Goal: Contribute content: Contribute content

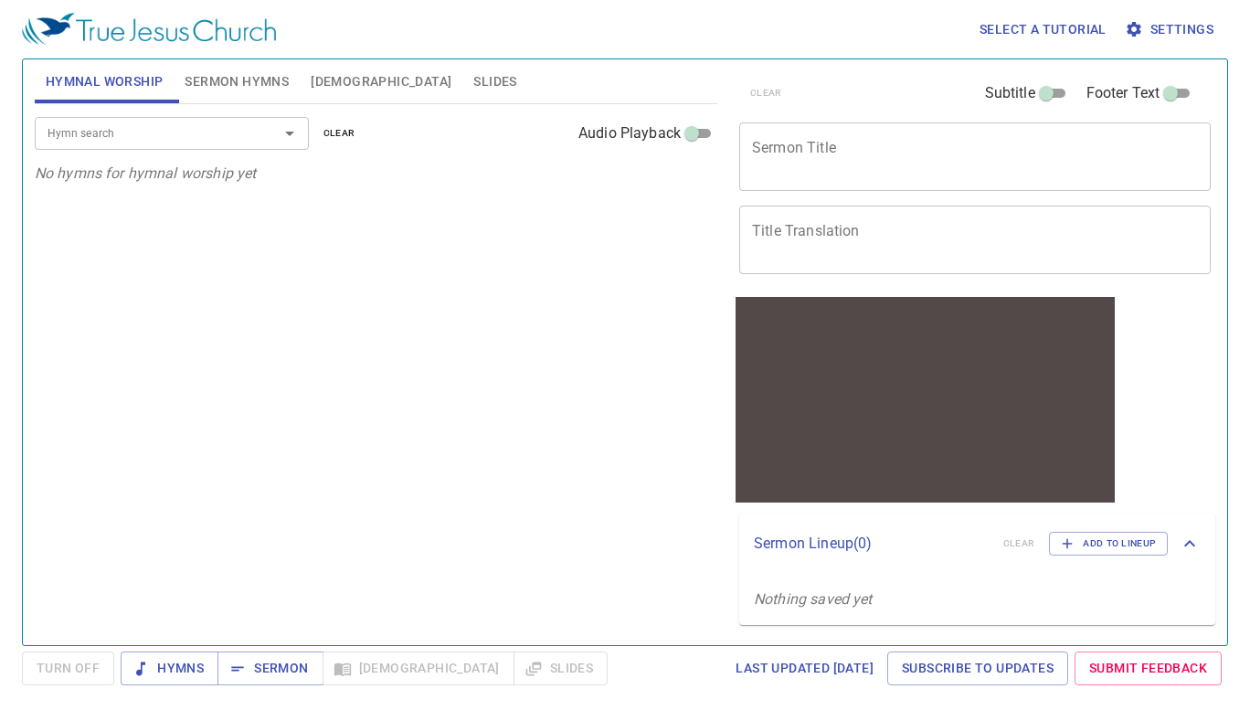
click at [247, 141] on input "Hymn search" at bounding box center [144, 132] width 209 height 21
click at [261, 90] on span "Sermon Hymns" at bounding box center [237, 81] width 104 height 23
click at [317, 83] on span "[DEMOGRAPHIC_DATA]" at bounding box center [381, 81] width 141 height 23
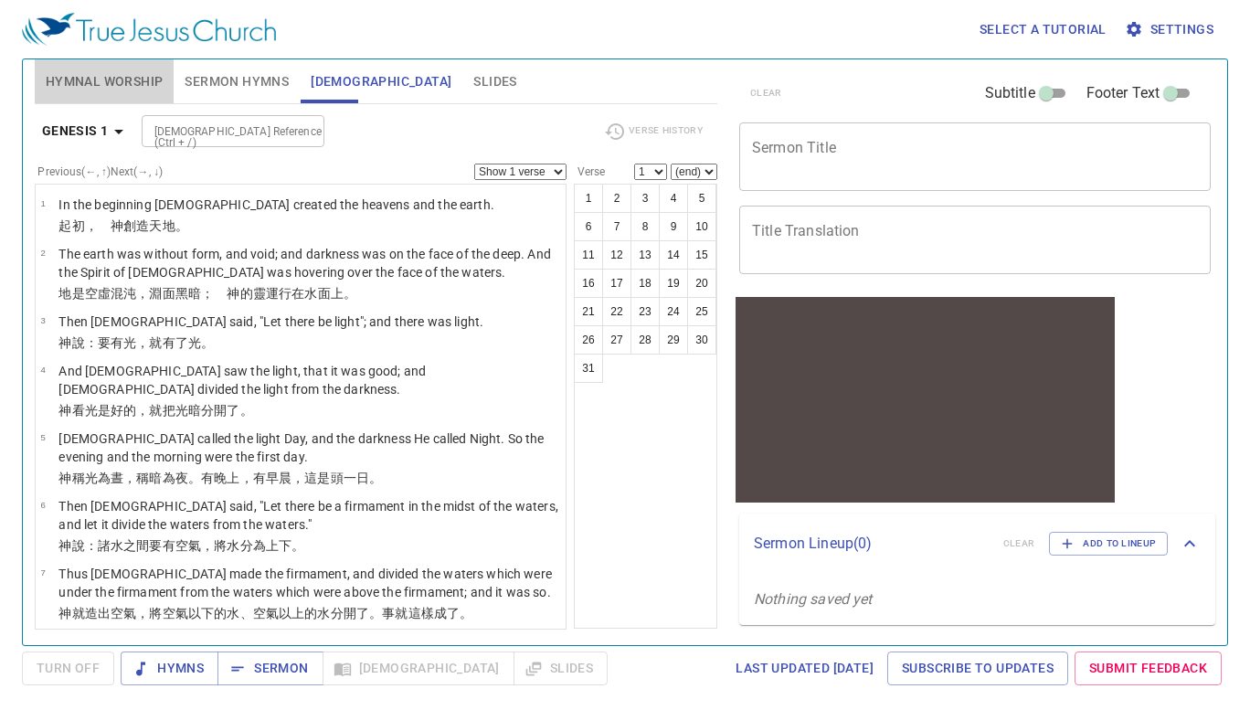
click at [128, 88] on span "Hymnal Worship" at bounding box center [105, 81] width 118 height 23
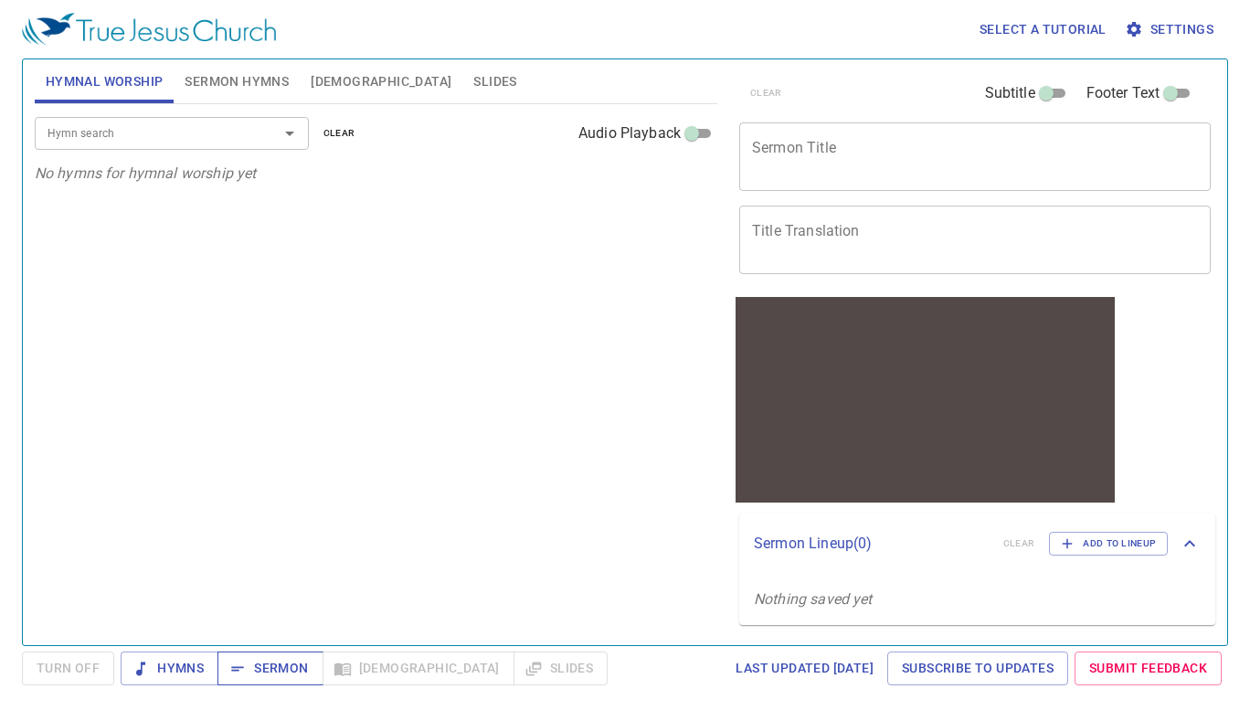
click at [259, 663] on span "Sermon" at bounding box center [270, 668] width 76 height 23
click at [235, 79] on span "Sermon Hymns" at bounding box center [237, 81] width 104 height 23
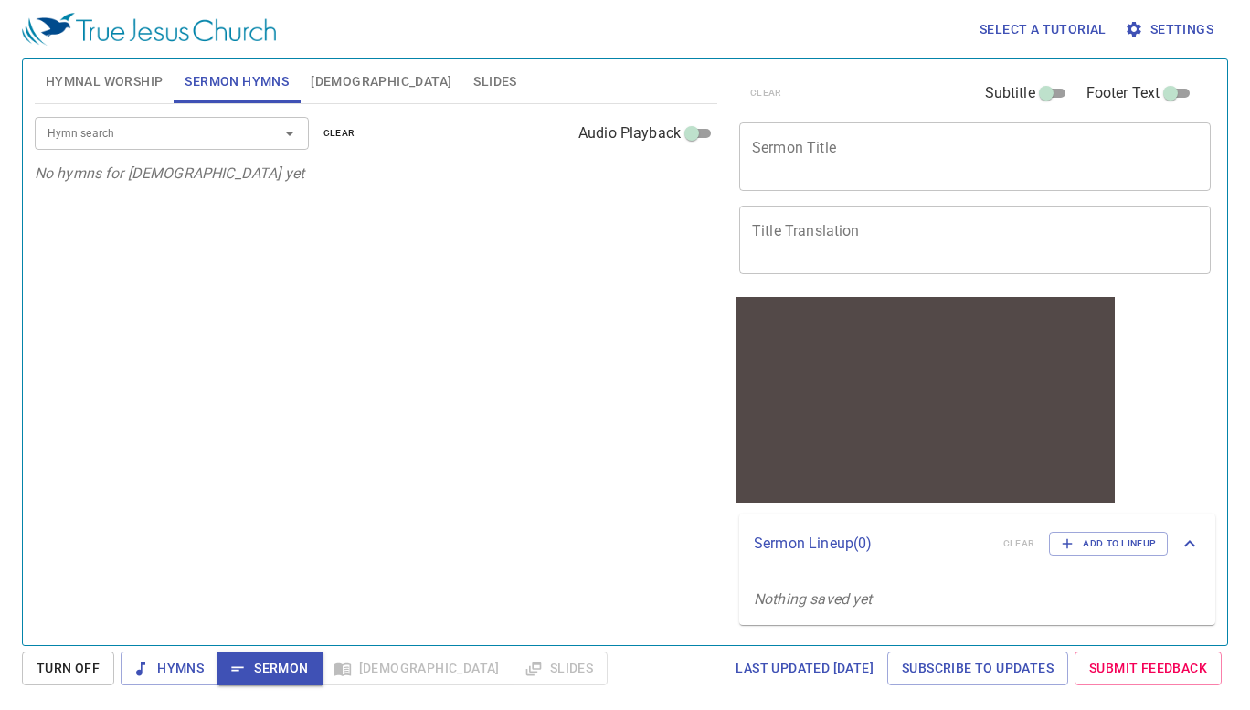
click at [794, 157] on textarea "Sermon Title" at bounding box center [975, 156] width 446 height 35
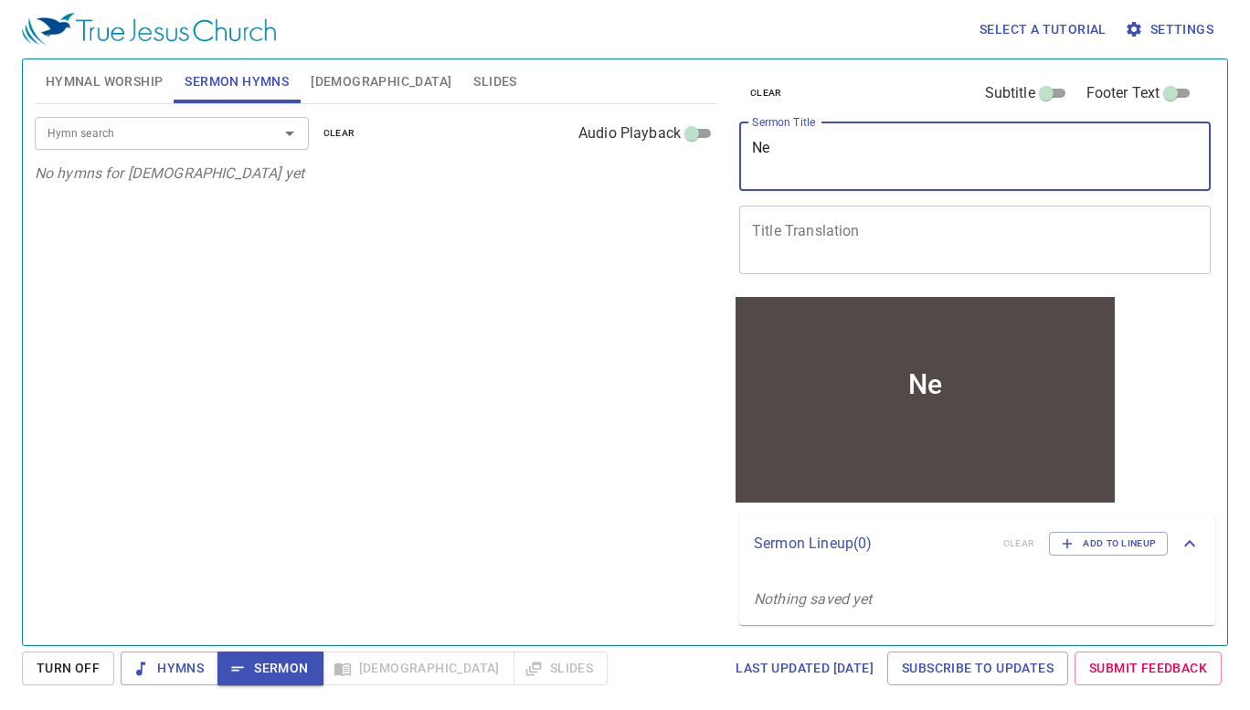
type textarea "N"
click at [259, 135] on div at bounding box center [277, 134] width 48 height 26
type textarea "The New Covenant"
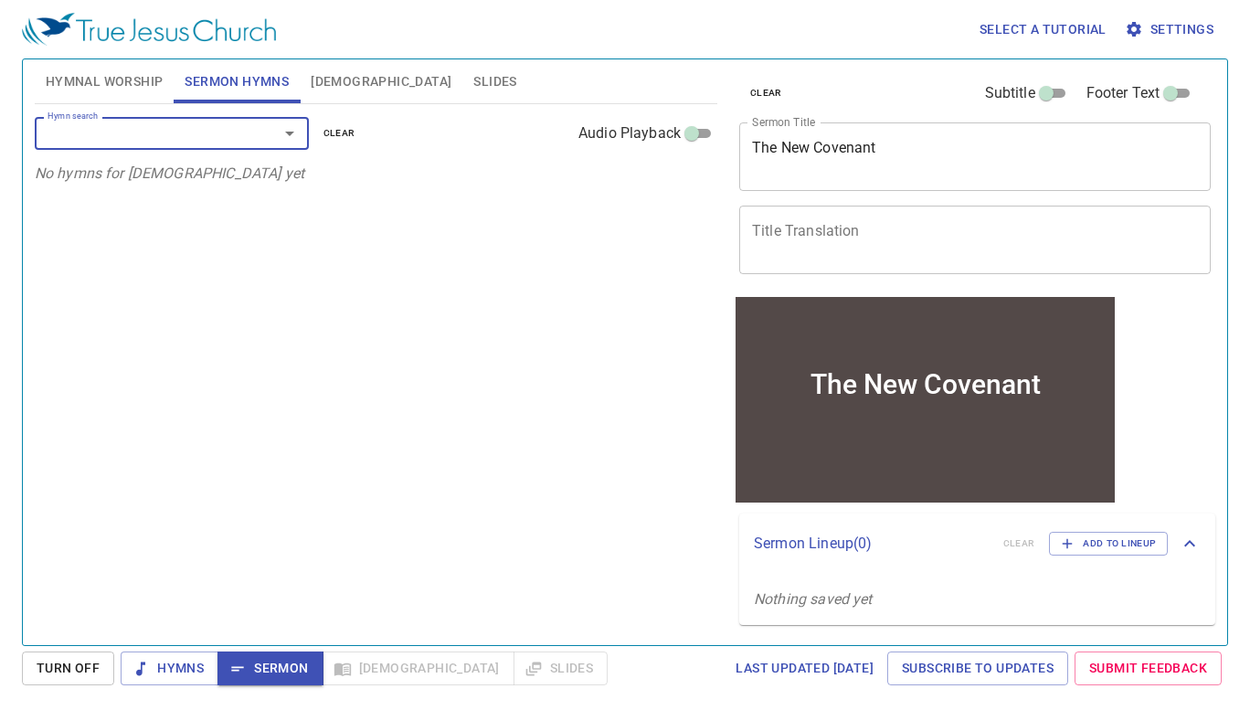
click at [323, 92] on span "[DEMOGRAPHIC_DATA]" at bounding box center [381, 81] width 141 height 23
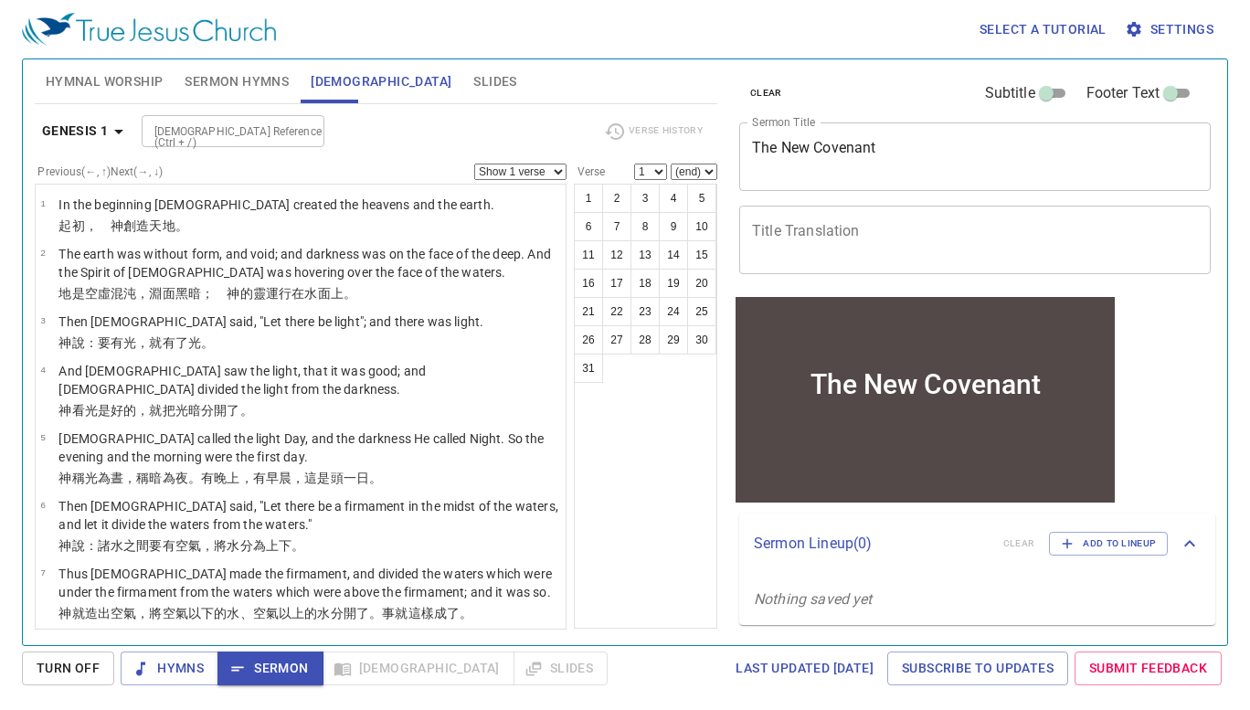
click at [246, 126] on input "[DEMOGRAPHIC_DATA] Reference (Ctrl + /)" at bounding box center [218, 131] width 142 height 21
paste input "[PERSON_NAME][DEMOGRAPHIC_DATA]:33"
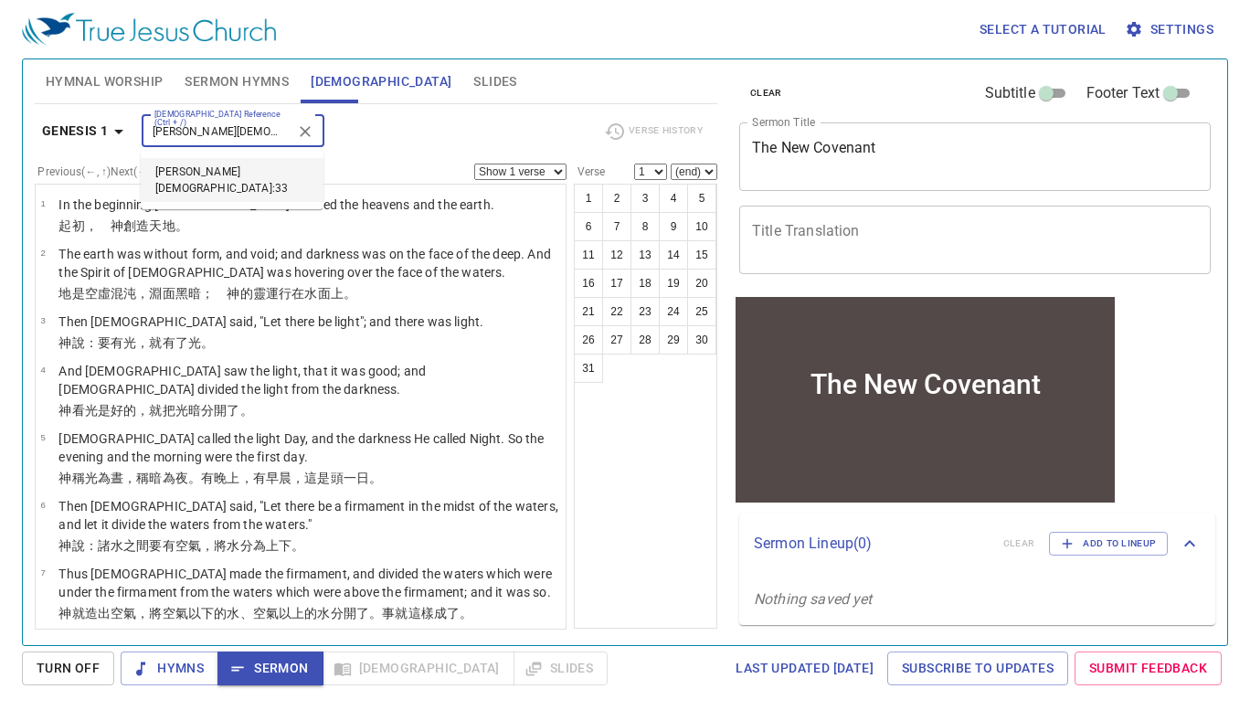
type input "[PERSON_NAME][DEMOGRAPHIC_DATA]:33"
select select "33"
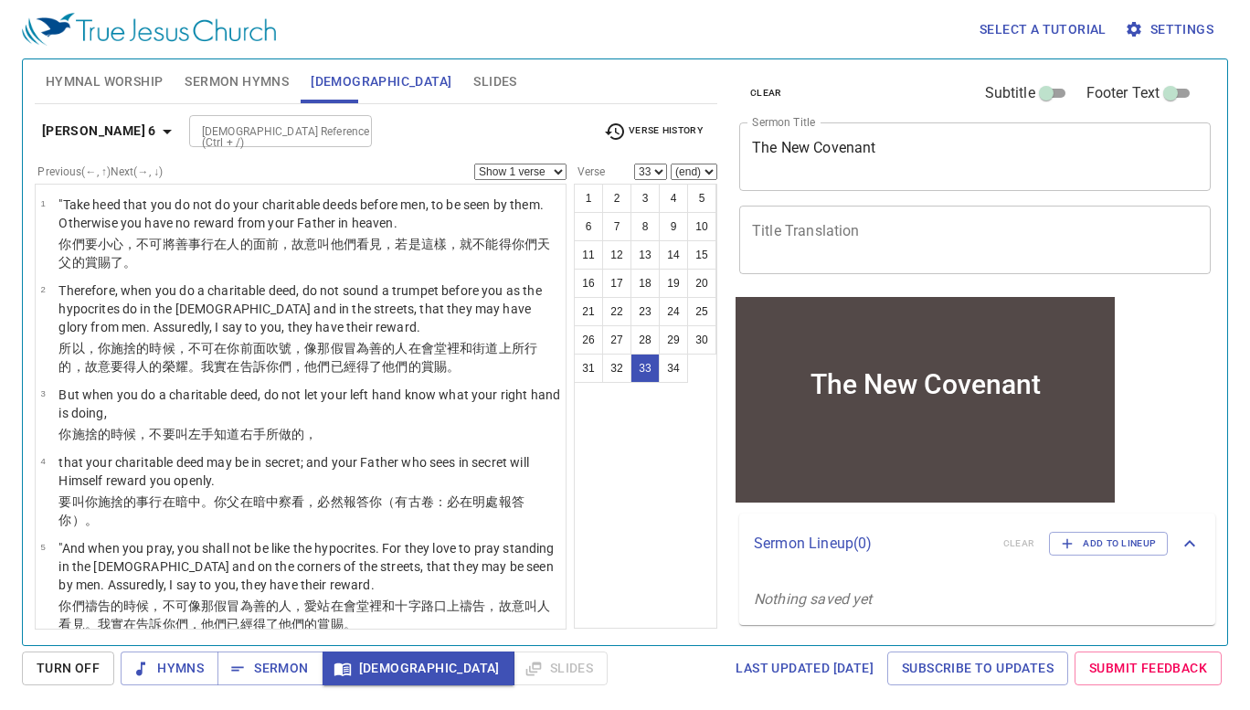
scroll to position [2035, 0]
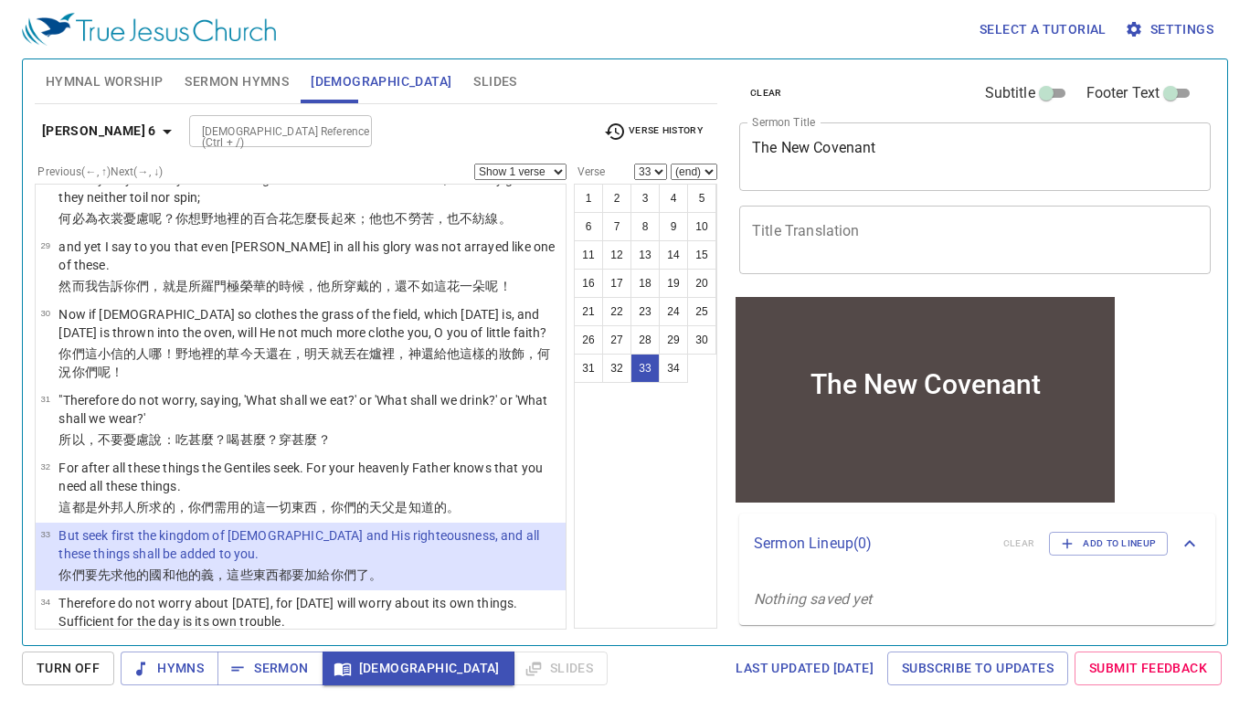
click at [327, 526] on p "But seek first the kingdom of [DEMOGRAPHIC_DATA] and His righteousness, and all…" at bounding box center [309, 544] width 502 height 37
click at [642, 364] on button "33" at bounding box center [644, 368] width 29 height 29
click at [79, 668] on span "Turn Off" at bounding box center [68, 668] width 63 height 23
click at [335, 669] on icon "button" at bounding box center [341, 668] width 16 height 13
click at [233, 137] on input "[DEMOGRAPHIC_DATA] Reference (Ctrl + /)" at bounding box center [266, 131] width 142 height 21
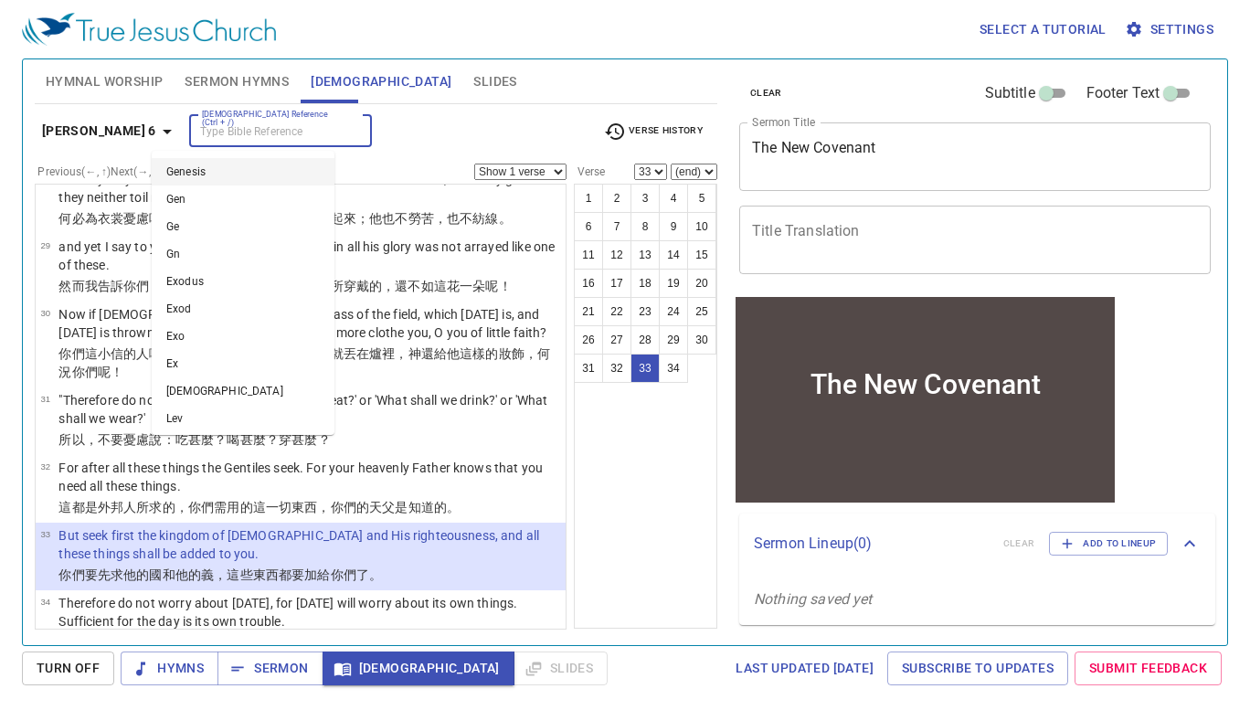
paste input "[DEMOGRAPHIC_DATA] 10:13"
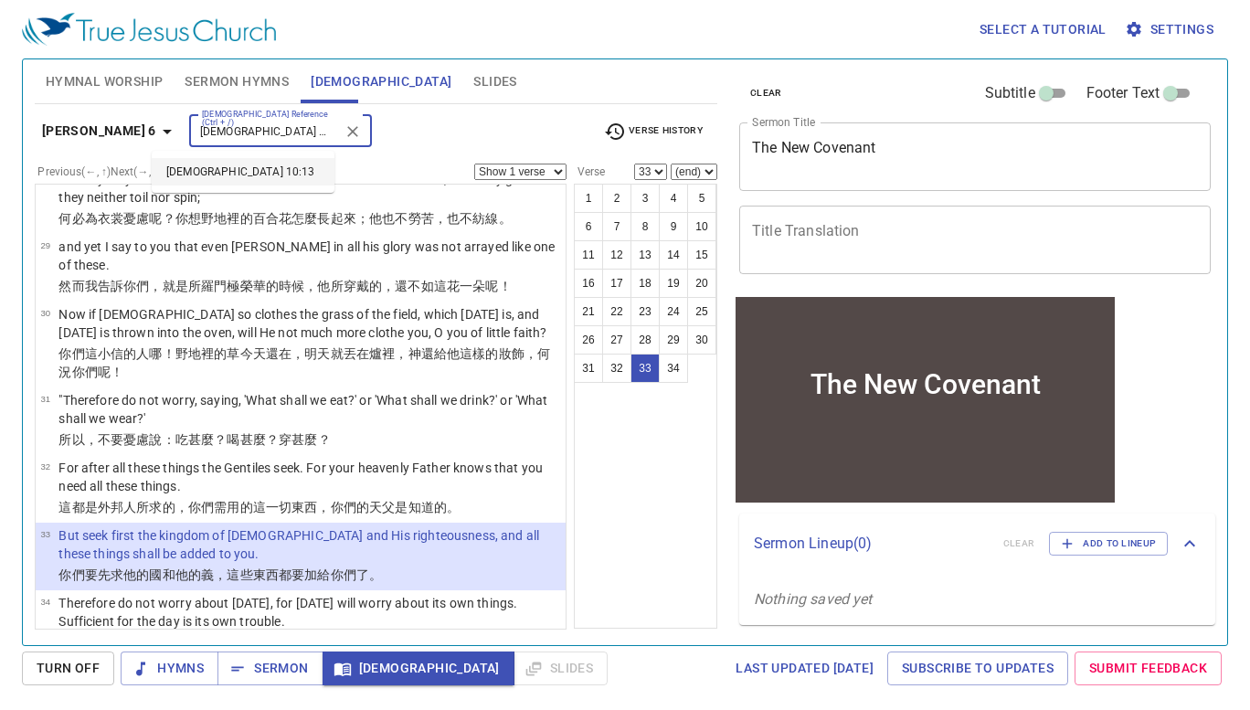
type input "[DEMOGRAPHIC_DATA] 10:13"
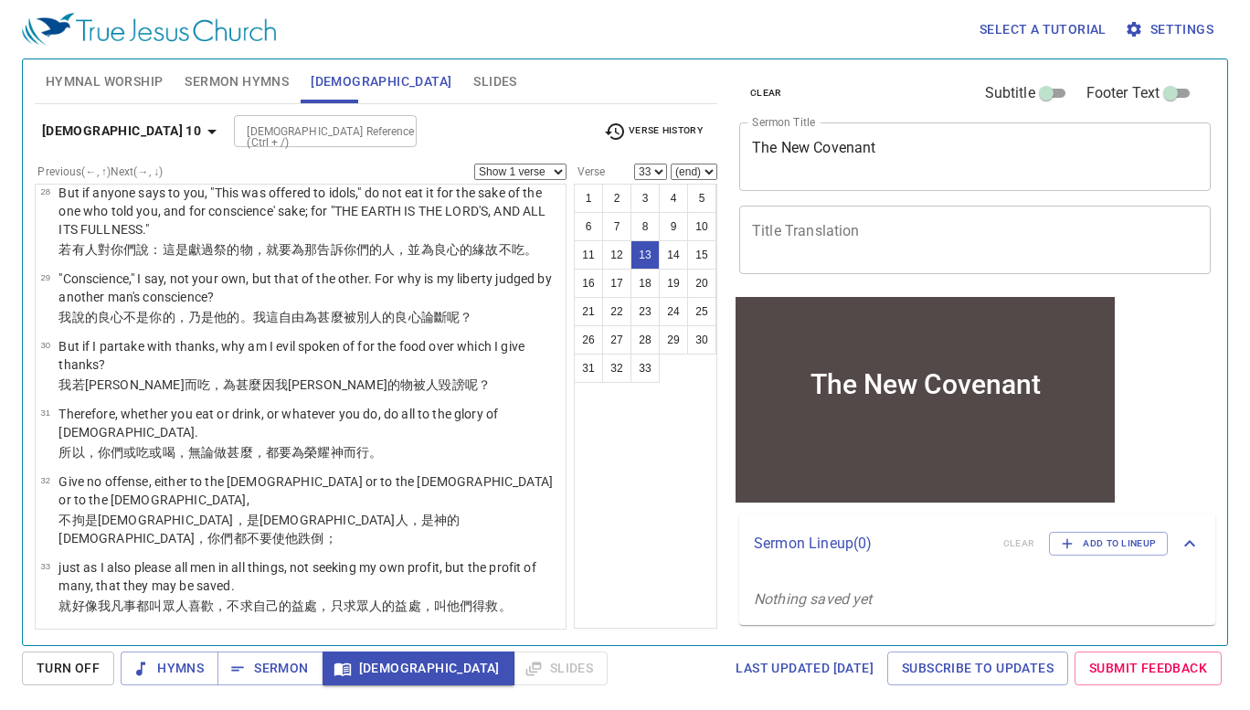
select select "13"
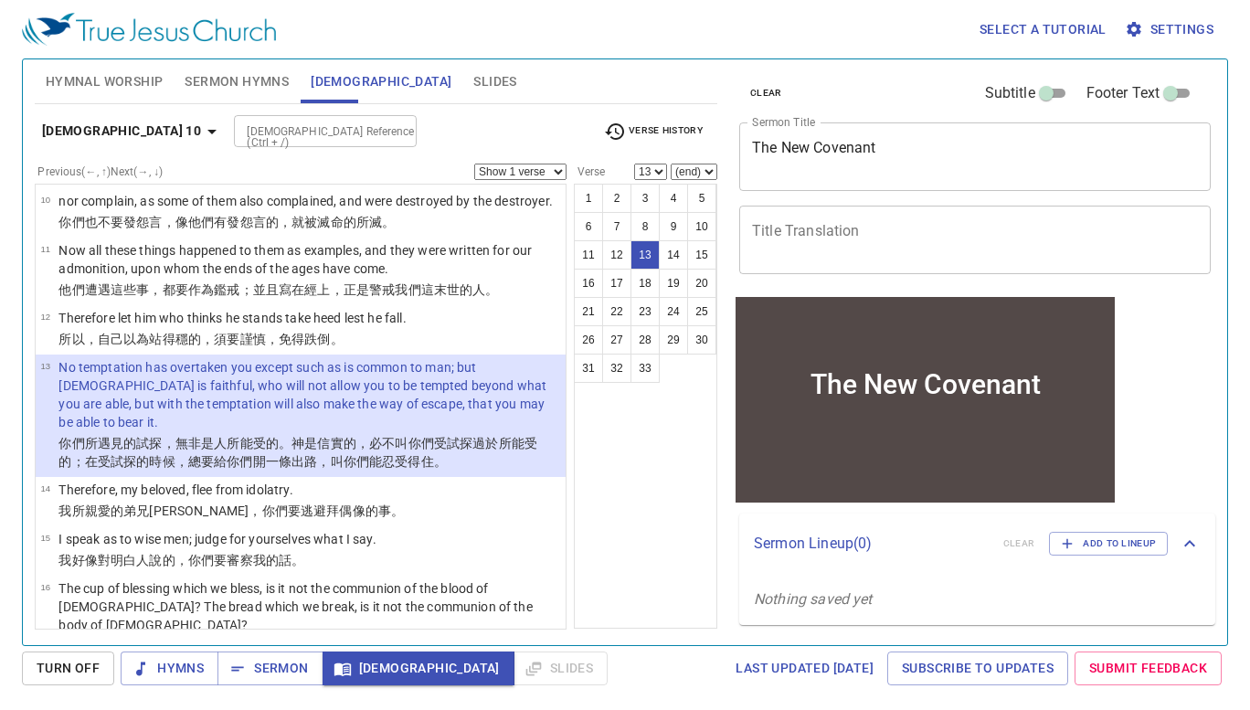
click at [254, 119] on div "[DEMOGRAPHIC_DATA] Reference (Ctrl + /)" at bounding box center [325, 131] width 183 height 32
paste input "[DEMOGRAPHIC_DATA] 31:31-34"
type input "[DEMOGRAPHIC_DATA] 31:31-34"
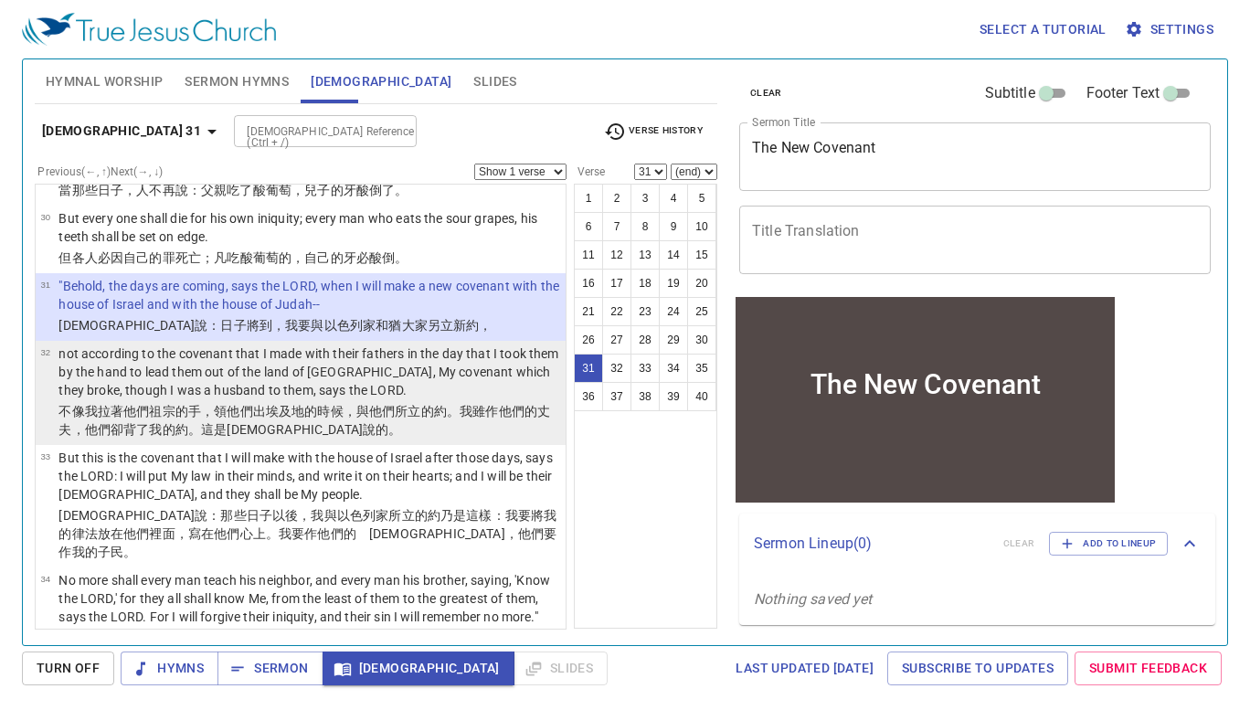
scroll to position [2534, 0]
click at [449, 344] on p "not according to the covenant that I made with their fathers in the day that I …" at bounding box center [309, 371] width 502 height 55
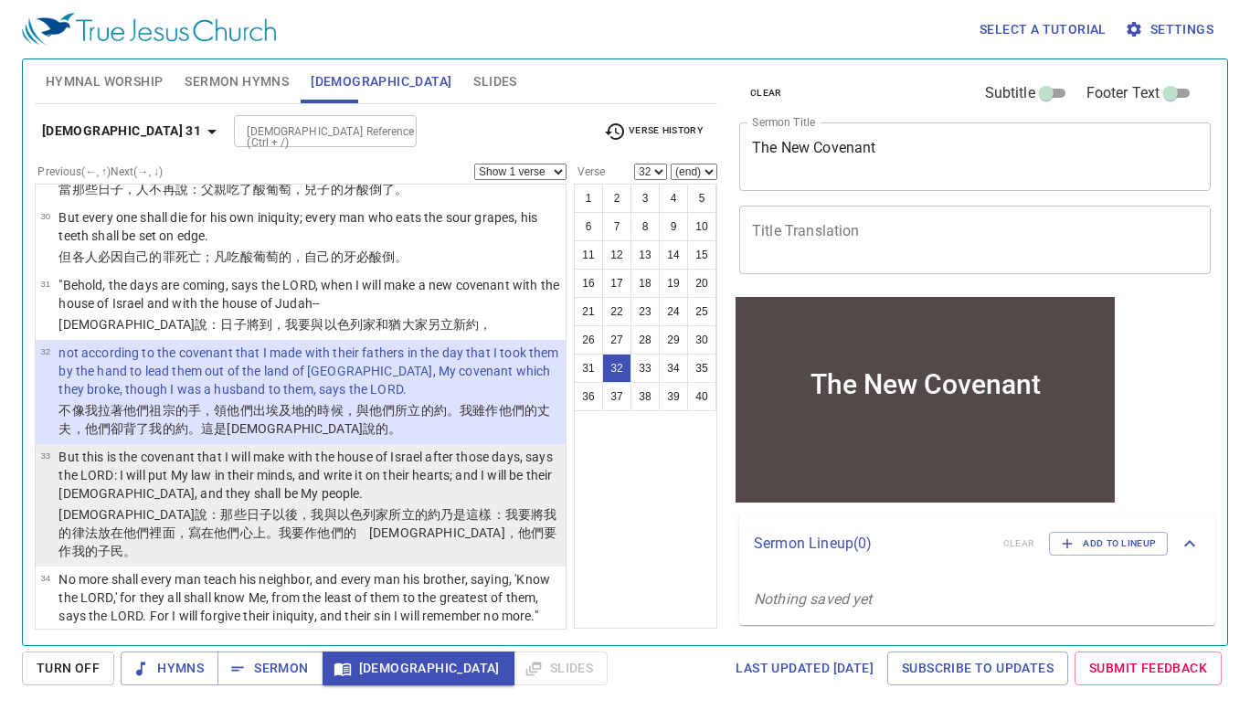
click at [457, 448] on p "But this is the covenant that I will make with the house of Israel after those …" at bounding box center [309, 475] width 502 height 55
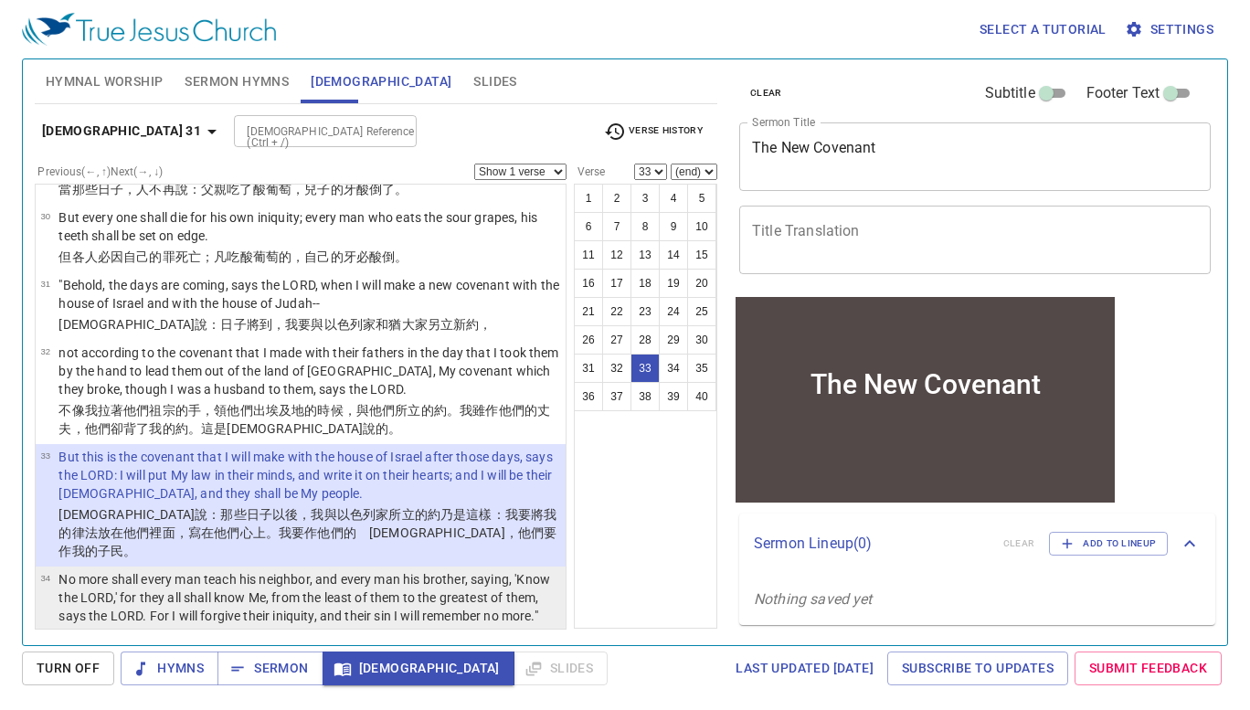
click at [417, 570] on p "No more shall every man teach his neighbor, and every man his brother, saying, …" at bounding box center [309, 597] width 502 height 55
select select "34"
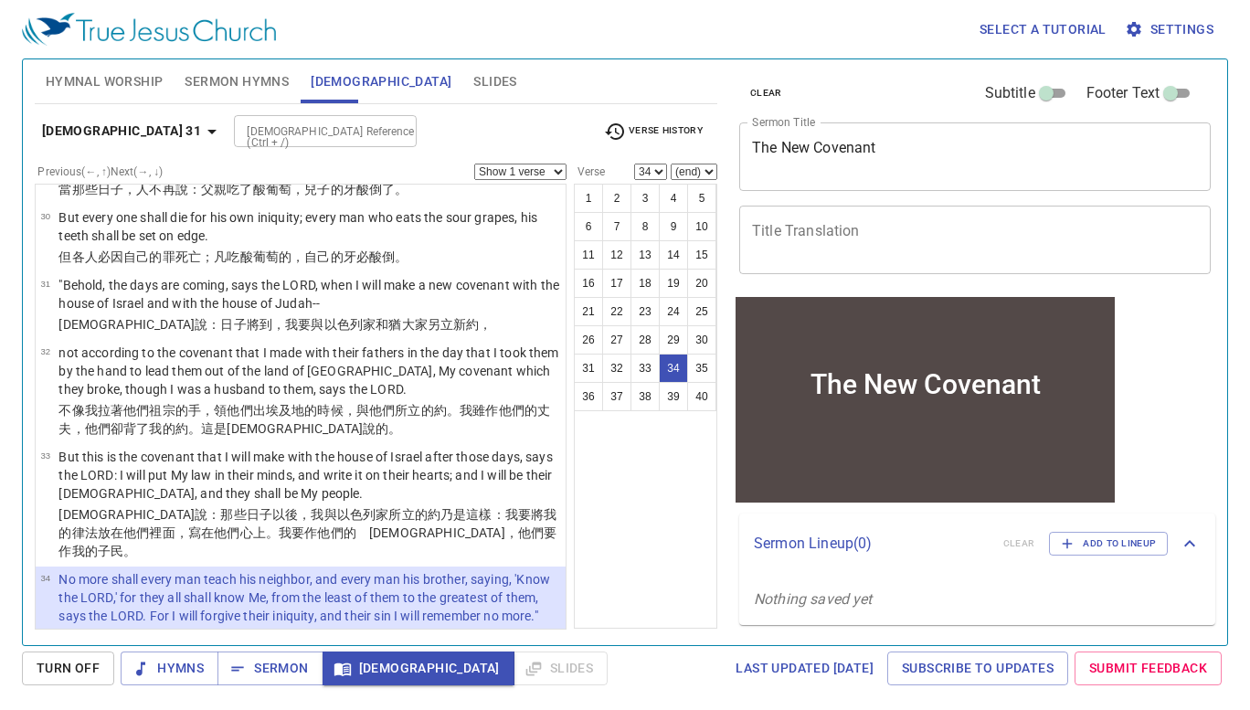
click at [642, 470] on div "1 2 3 4 5 6 7 8 9 10 11 12 13 14 15 16 17 18 19 20 21 22 23 24 25 26 27 28 29 3…" at bounding box center [645, 406] width 143 height 445
click at [113, 90] on span "Hymnal Worship" at bounding box center [105, 81] width 118 height 23
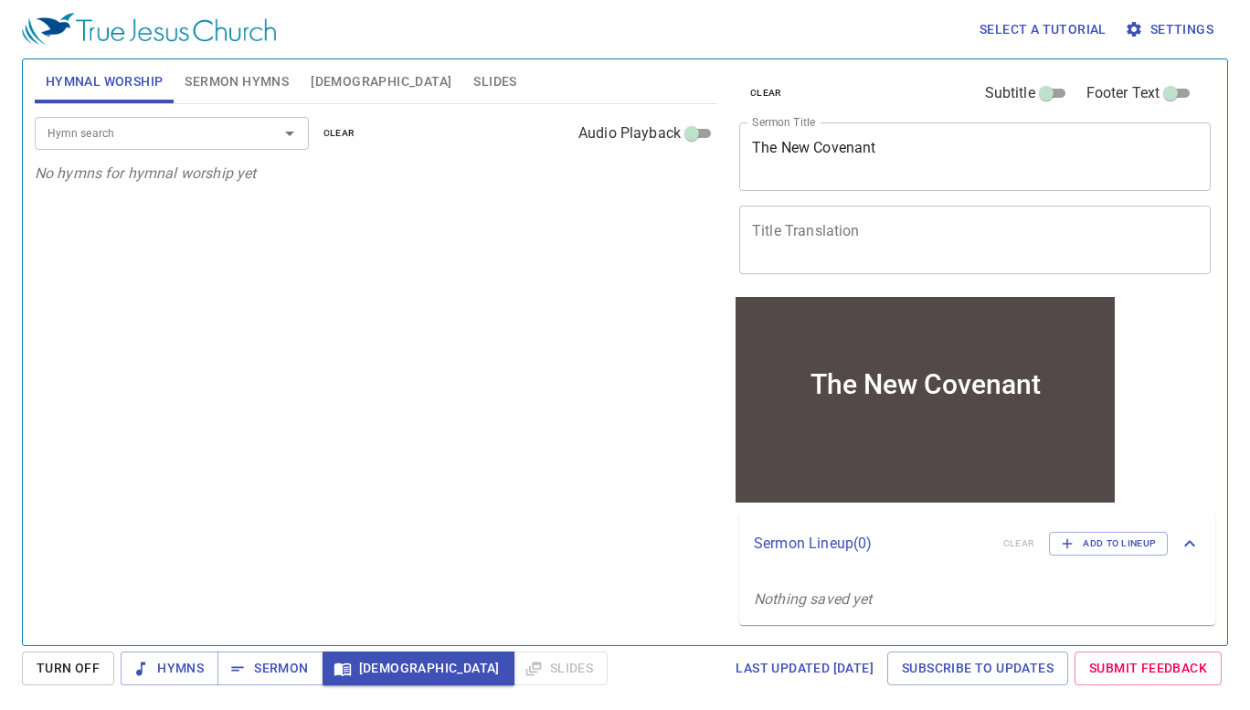
click at [331, 84] on span "[DEMOGRAPHIC_DATA]" at bounding box center [381, 81] width 141 height 23
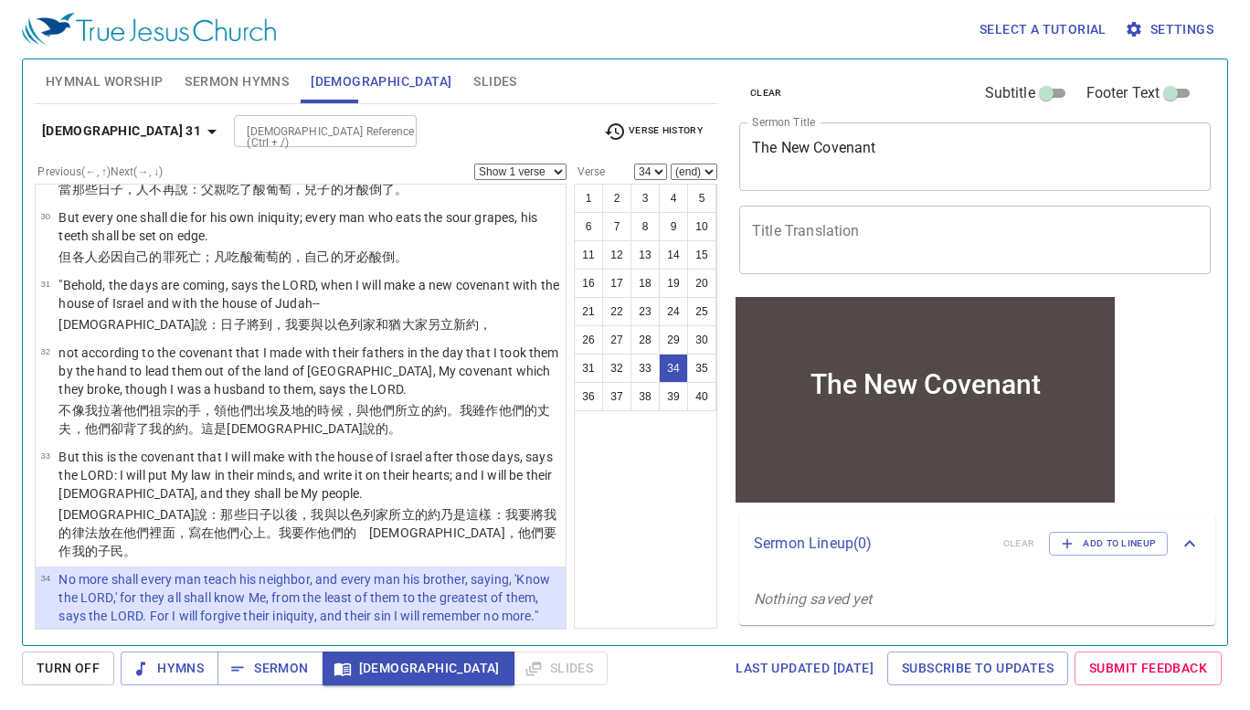
click at [94, 72] on span "Hymnal Worship" at bounding box center [105, 81] width 118 height 23
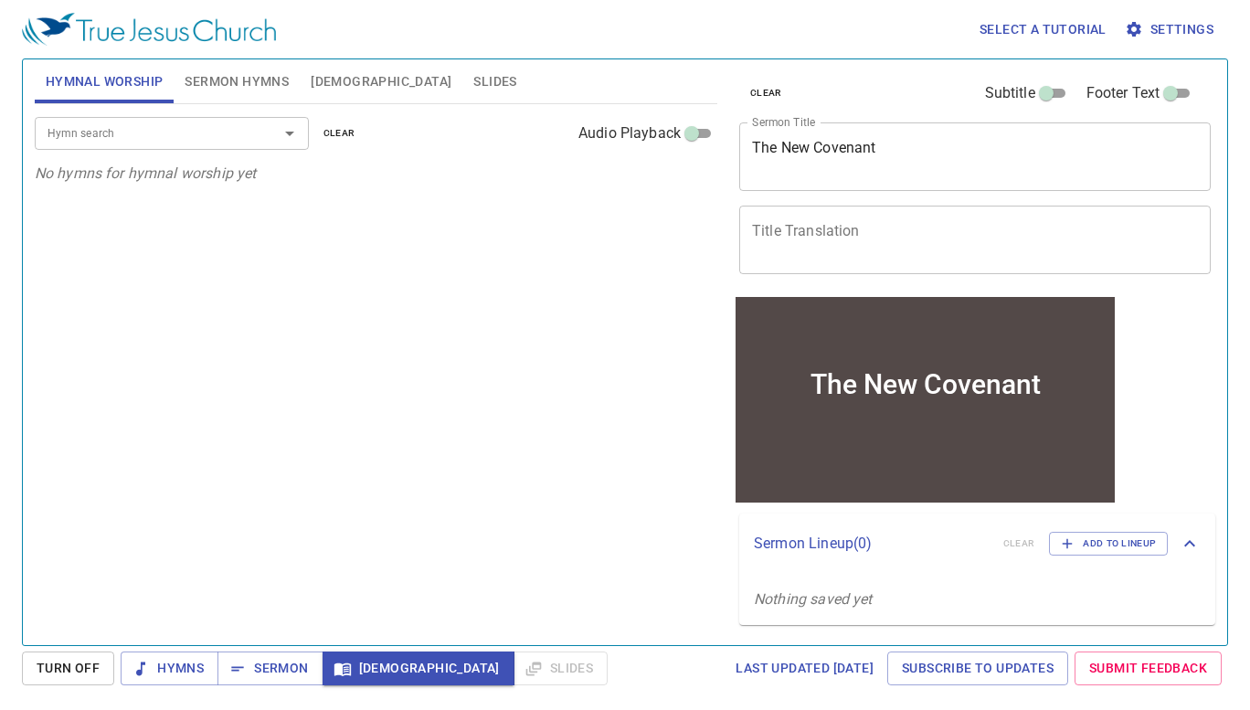
click at [197, 130] on input "Hymn search" at bounding box center [144, 132] width 209 height 21
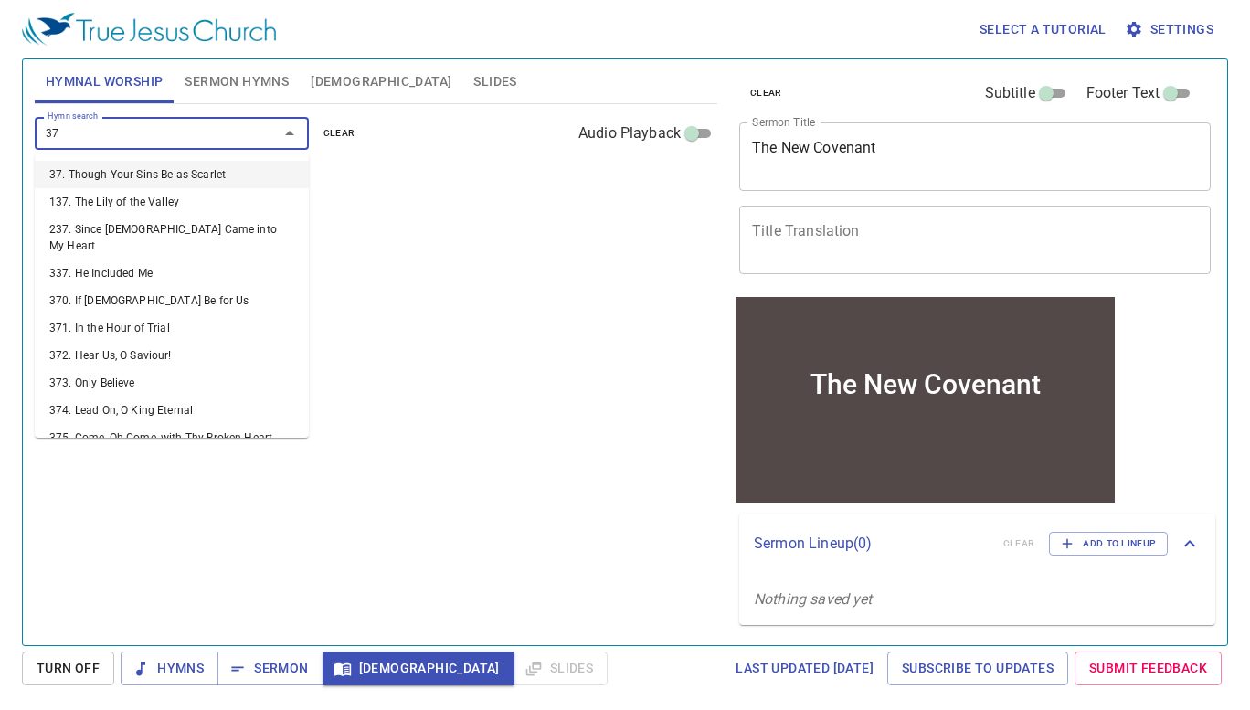
type input "373"
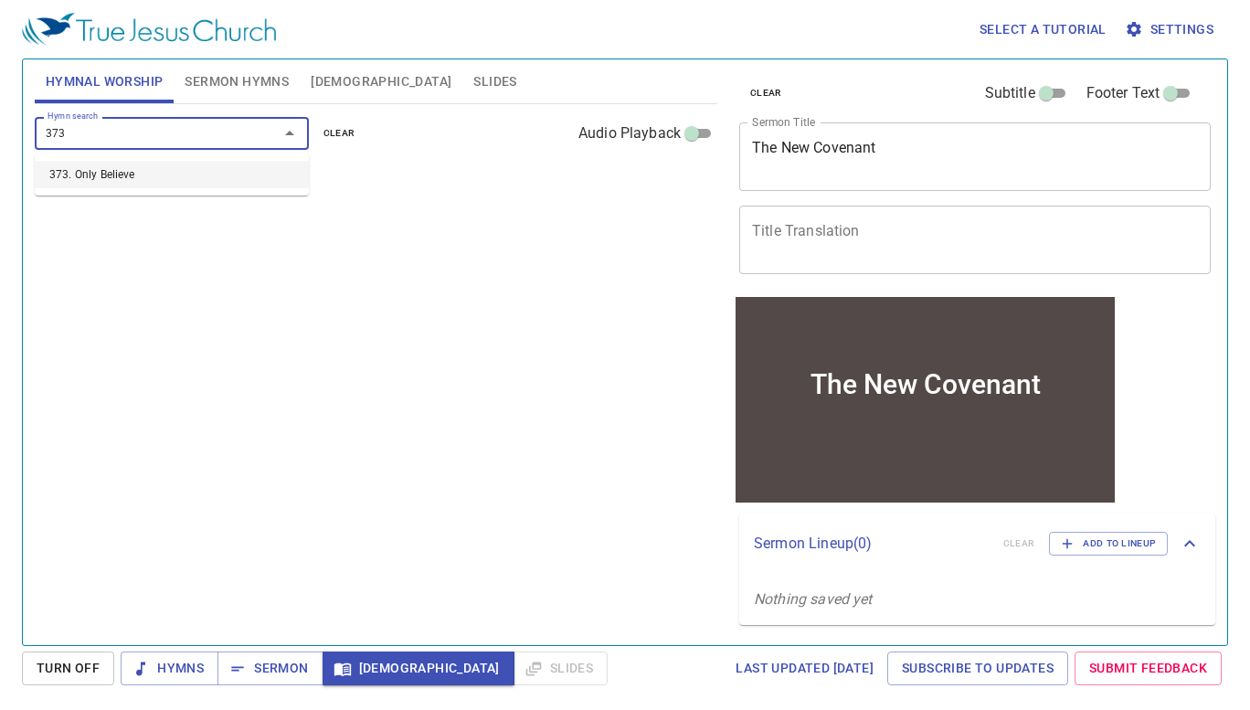
click at [147, 176] on li "373. Only Believe" at bounding box center [172, 174] width 274 height 27
click at [248, 78] on span "Sermon Hymns" at bounding box center [237, 81] width 104 height 23
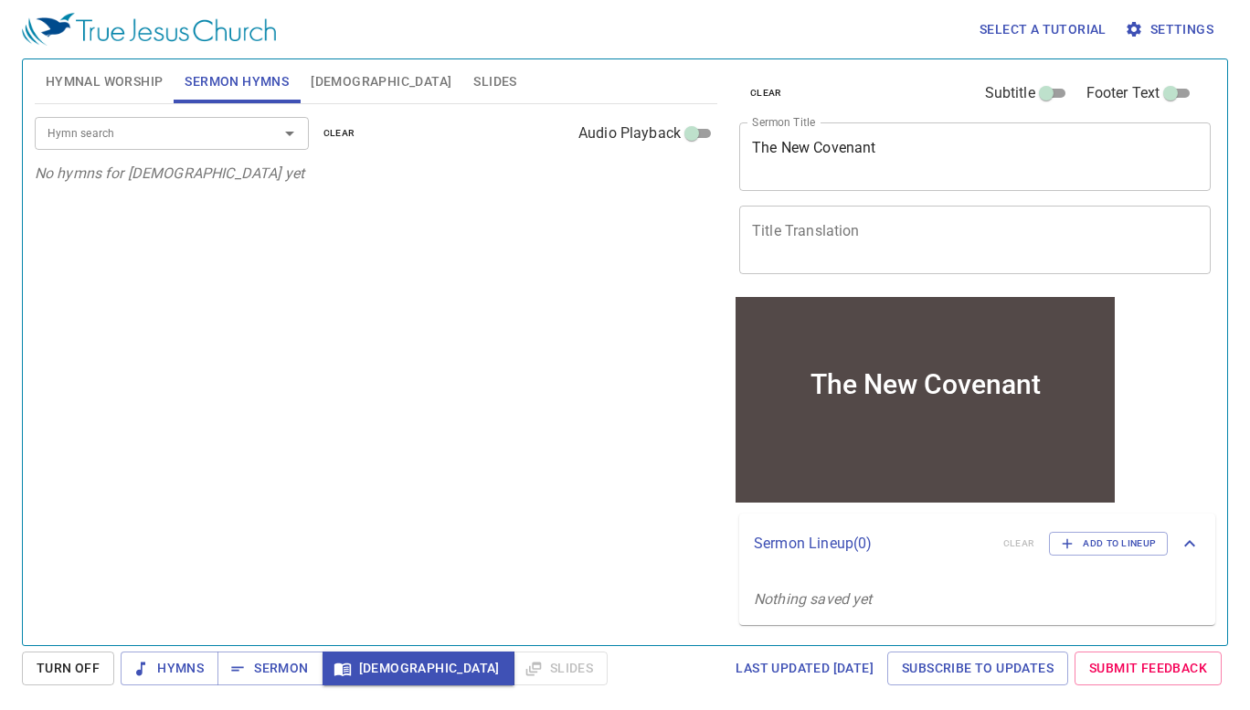
click at [228, 136] on input "Hymn search" at bounding box center [144, 132] width 209 height 21
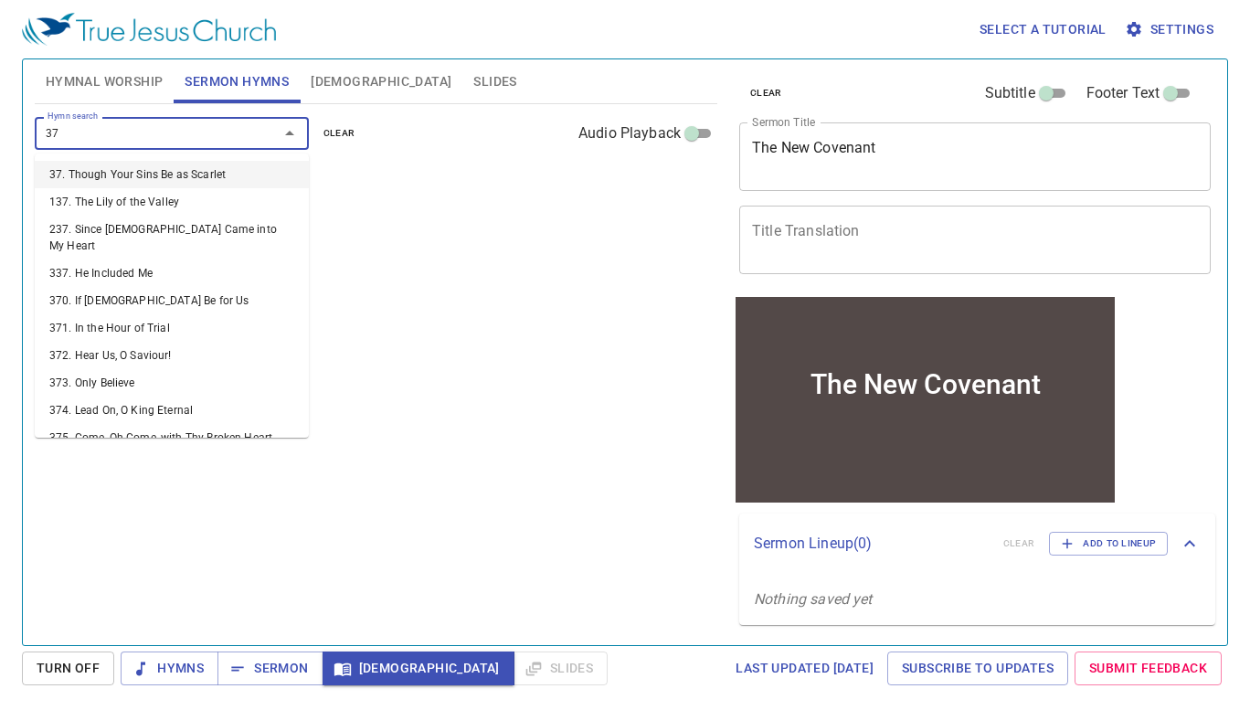
type input "373"
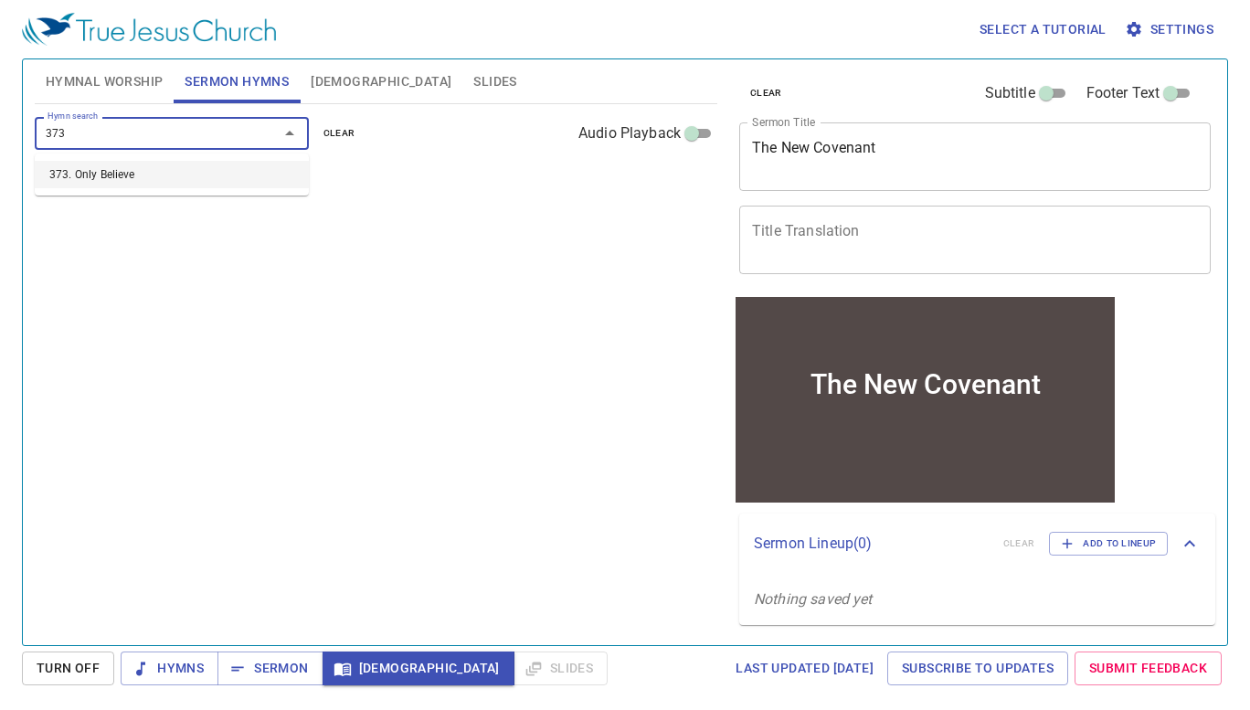
click at [172, 192] on ul "373. Only Believe" at bounding box center [172, 175] width 274 height 42
click at [146, 179] on li "373. Only Believe" at bounding box center [172, 174] width 274 height 27
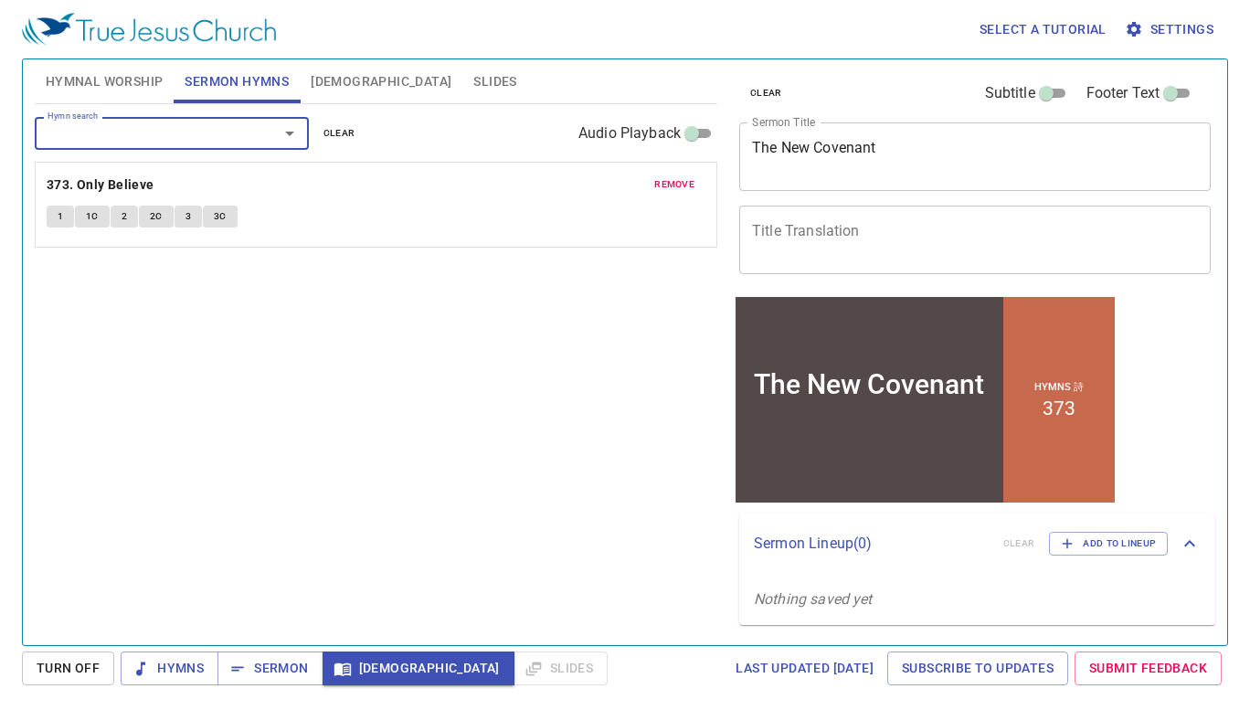
click at [473, 82] on span "Slides" at bounding box center [494, 81] width 43 height 23
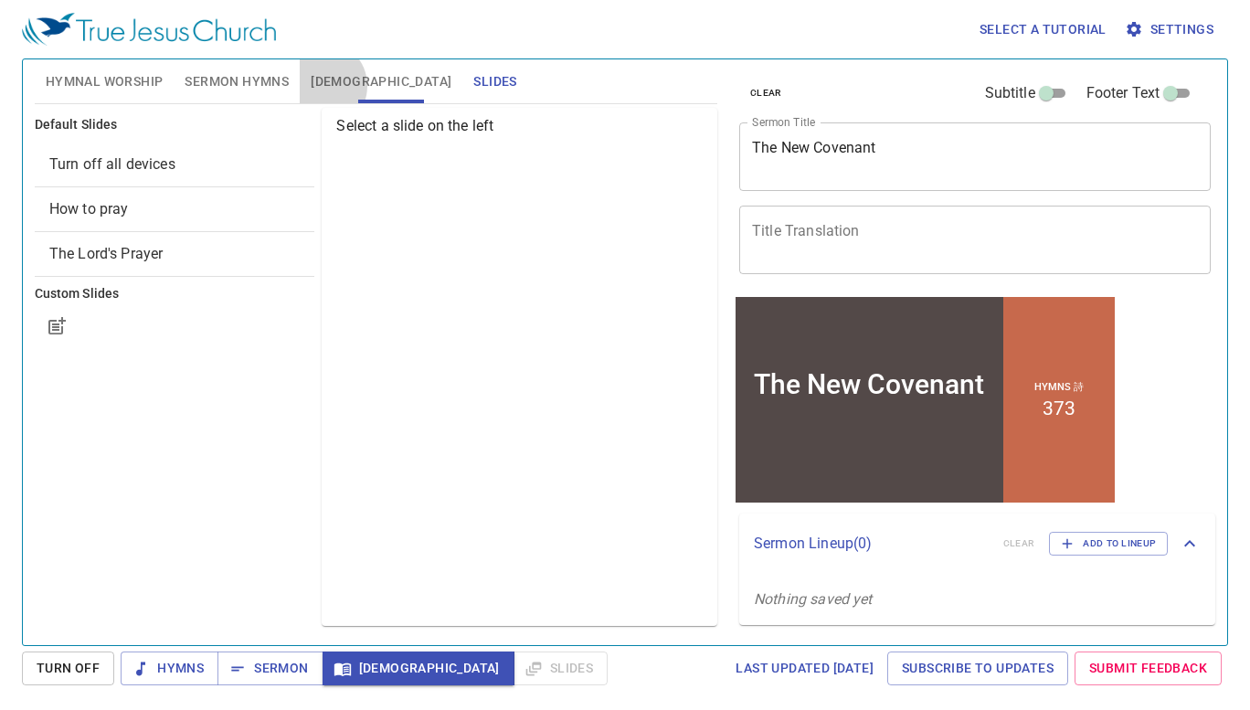
click at [322, 86] on span "[DEMOGRAPHIC_DATA]" at bounding box center [381, 81] width 141 height 23
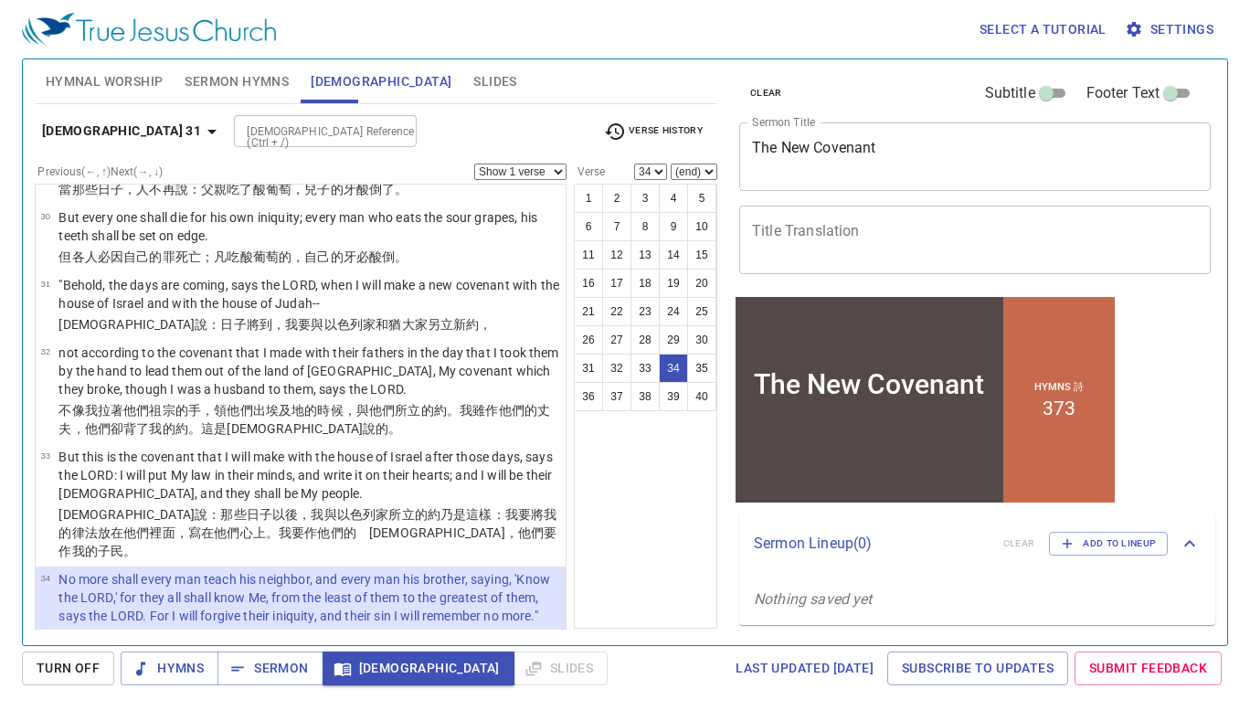
click at [270, 79] on span "Sermon Hymns" at bounding box center [237, 81] width 104 height 23
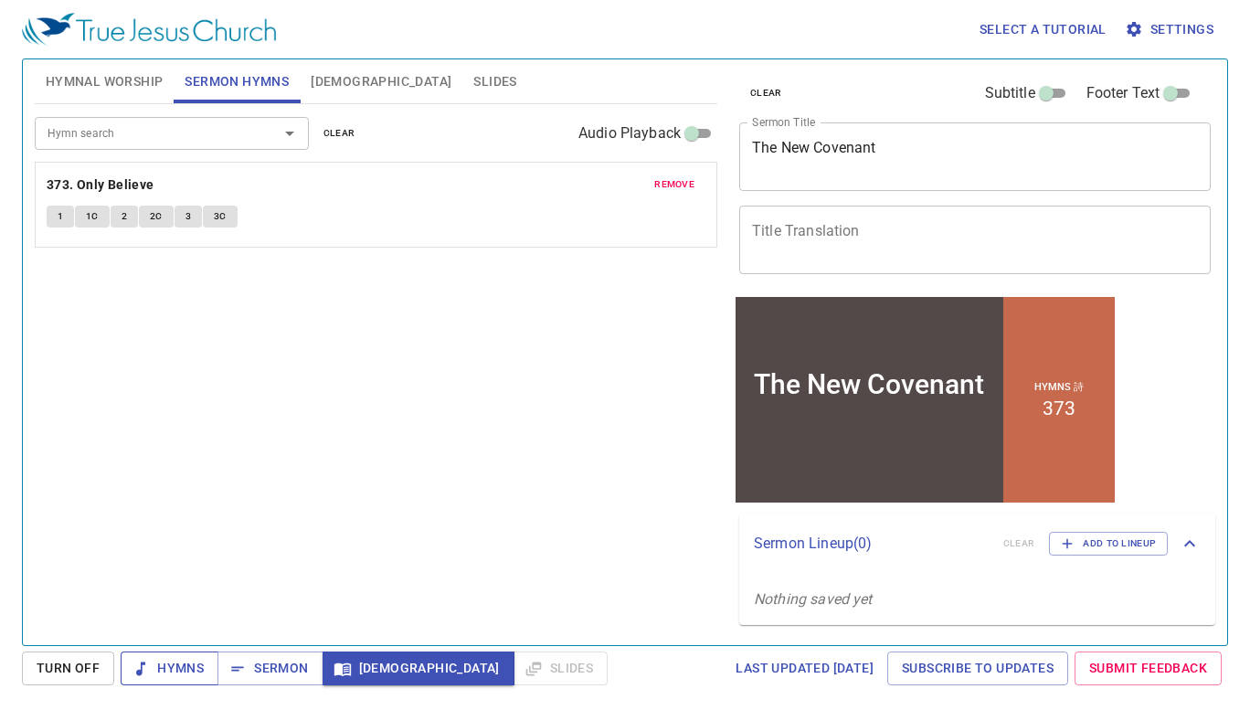
click at [152, 679] on span "Hymns" at bounding box center [169, 668] width 69 height 23
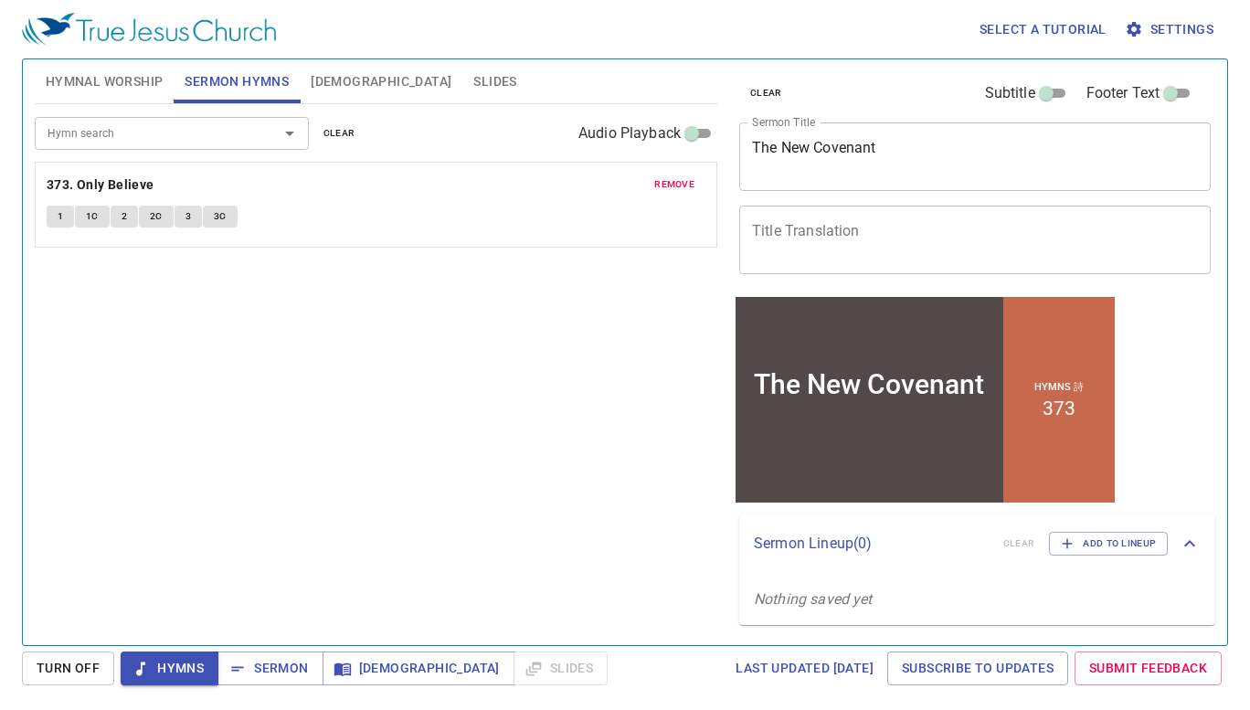
click at [61, 218] on span "1" at bounding box center [60, 216] width 5 height 16
